Goal: Transaction & Acquisition: Purchase product/service

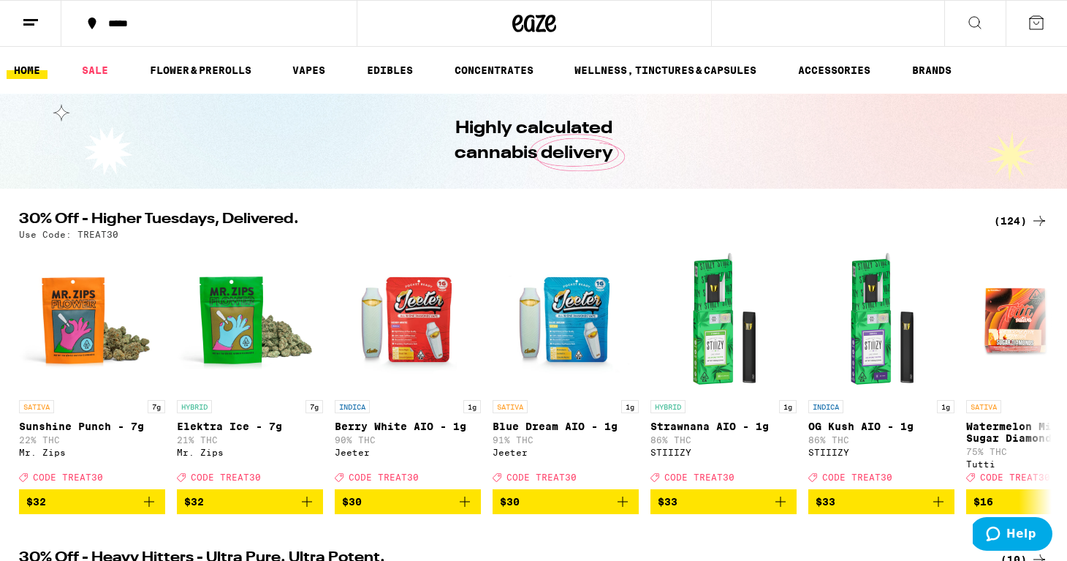
click at [1035, 219] on icon at bounding box center [1040, 221] width 18 height 18
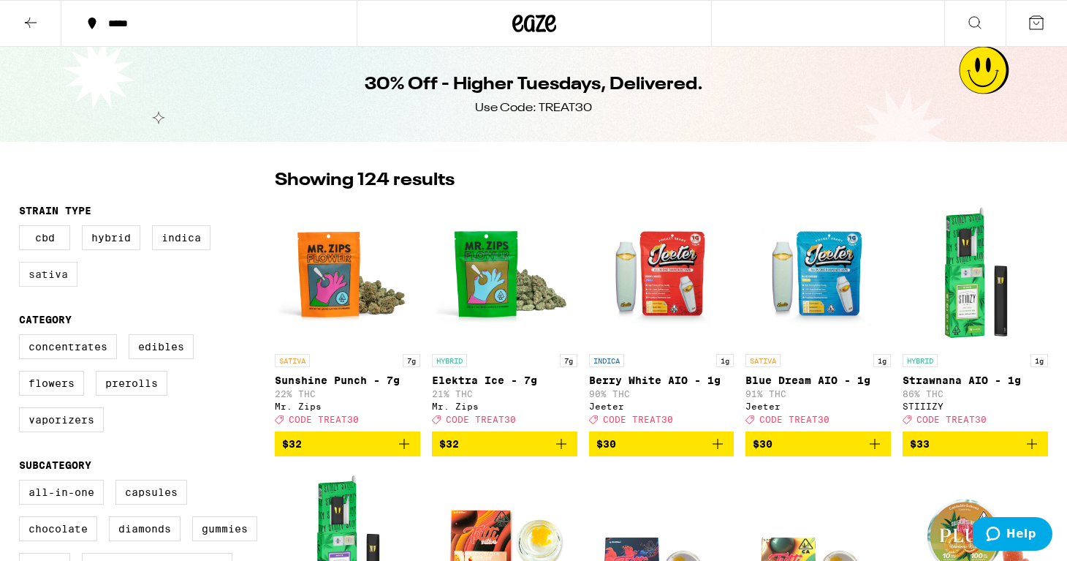
click at [44, 276] on label "Sativa" at bounding box center [48, 274] width 58 height 25
click at [23, 228] on input "Sativa" at bounding box center [22, 227] width 1 height 1
checkbox input "true"
